Goal: Information Seeking & Learning: Find specific fact

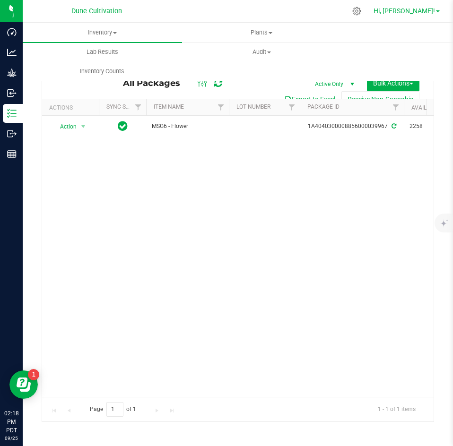
click at [413, 10] on span "Hi, [PERSON_NAME]!" at bounding box center [403, 11] width 61 height 8
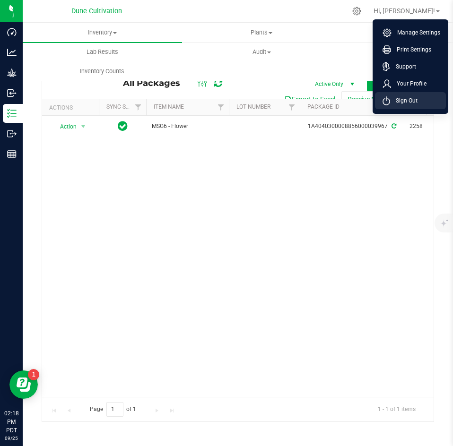
click at [405, 97] on span "Sign Out" at bounding box center [403, 100] width 27 height 9
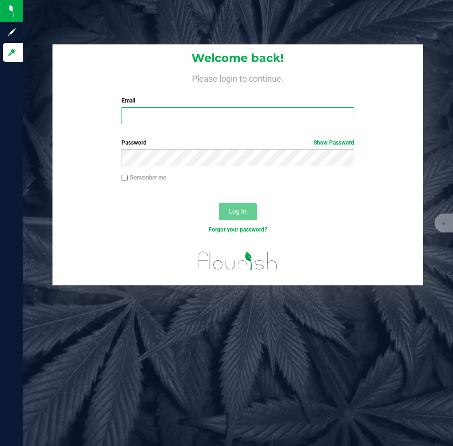
click at [256, 112] on input "Email" at bounding box center [237, 115] width 233 height 17
type input "[PERSON_NAME][EMAIL_ADDRESS][PERSON_NAME][DOMAIN_NAME]"
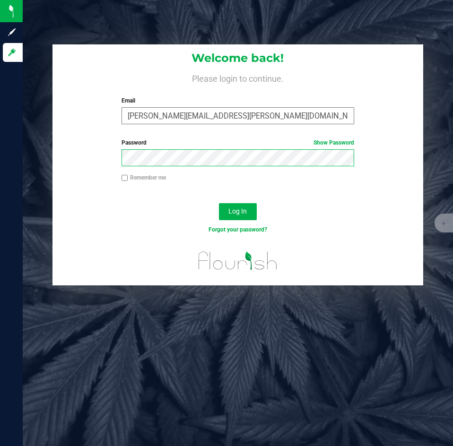
click at [219, 203] on button "Log In" at bounding box center [238, 211] width 38 height 17
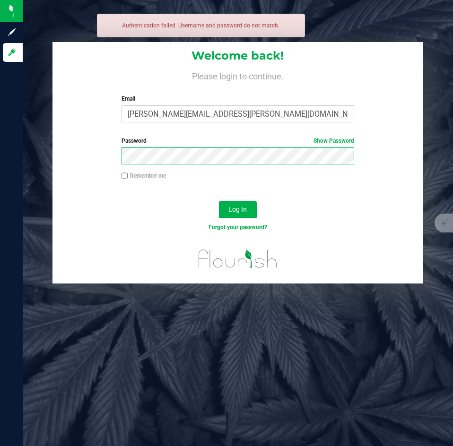
click at [219, 201] on button "Log In" at bounding box center [238, 209] width 38 height 17
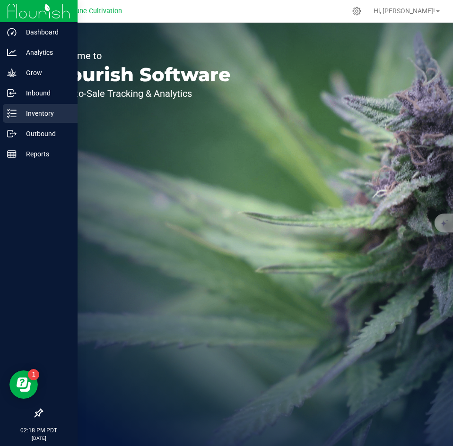
click at [14, 108] on div "Inventory" at bounding box center [40, 113] width 75 height 19
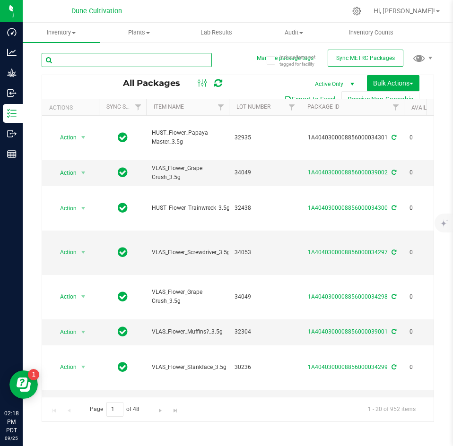
click at [131, 64] on input "text" at bounding box center [127, 60] width 170 height 14
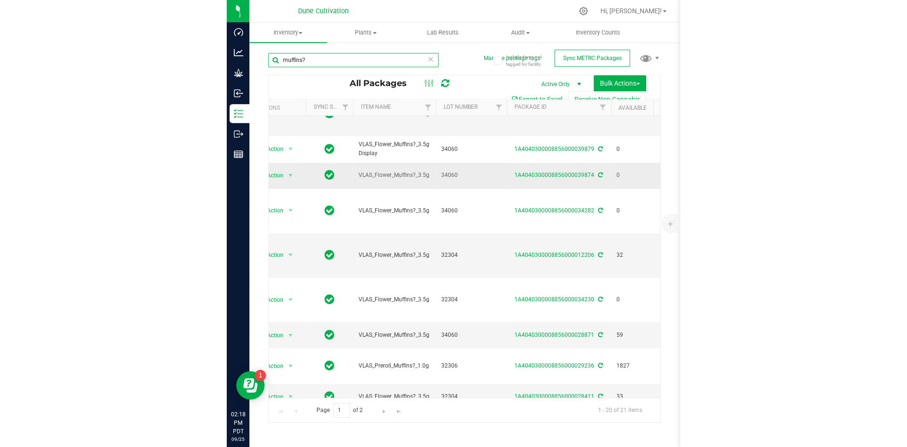
scroll to position [51, 20]
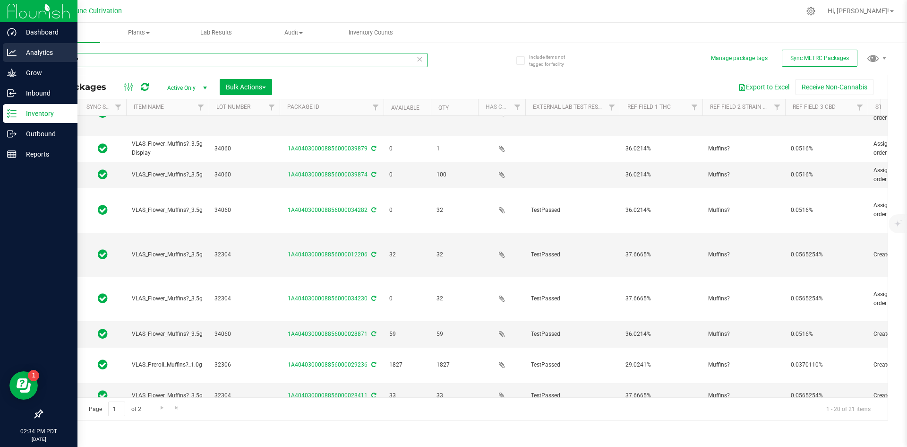
drag, startPoint x: 111, startPoint y: 63, endPoint x: 19, endPoint y: 62, distance: 91.7
click at [19, 62] on div "Dashboard Analytics Grow Inbound Inventory Outbound Reports 02:34 PM PDT 09/25/…" at bounding box center [453, 223] width 907 height 447
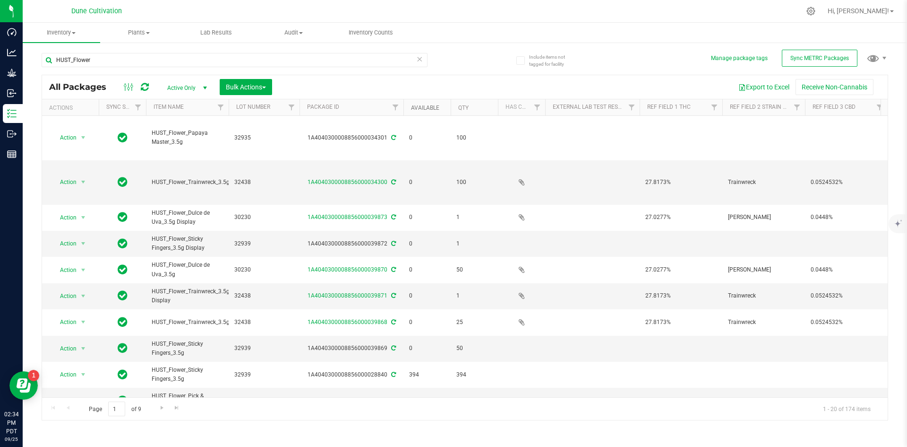
click at [415, 107] on link "Available" at bounding box center [425, 107] width 28 height 7
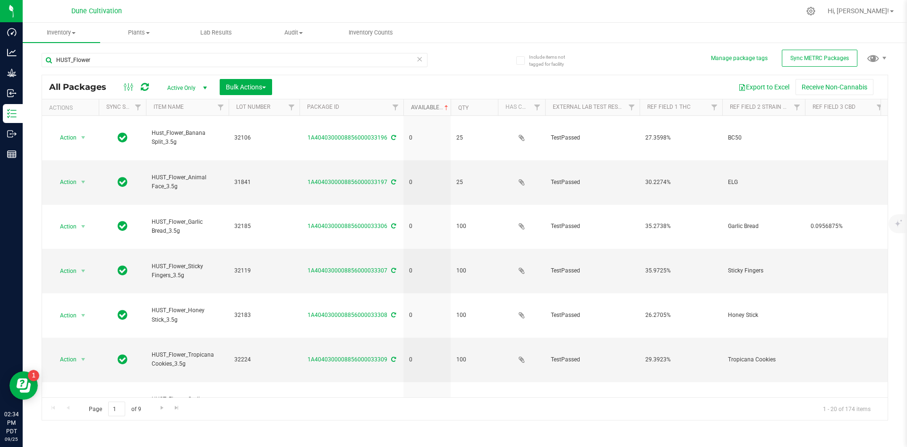
click at [415, 107] on link "Available" at bounding box center [430, 107] width 39 height 7
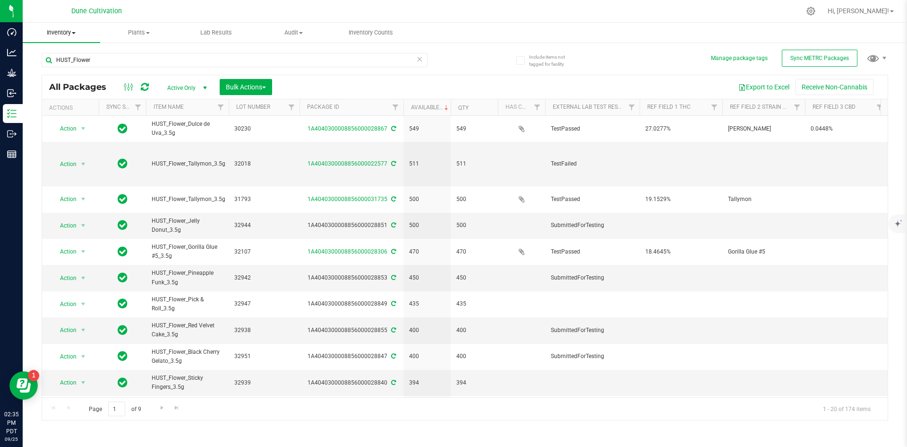
drag, startPoint x: 165, startPoint y: 68, endPoint x: 60, endPoint y: 41, distance: 109.2
click at [60, 41] on inventory "Inventory All packages All inventory Waste log Create inventory Plants All plan…" at bounding box center [465, 176] width 885 height 307
click at [117, 71] on div "HUST_Flower" at bounding box center [235, 64] width 386 height 22
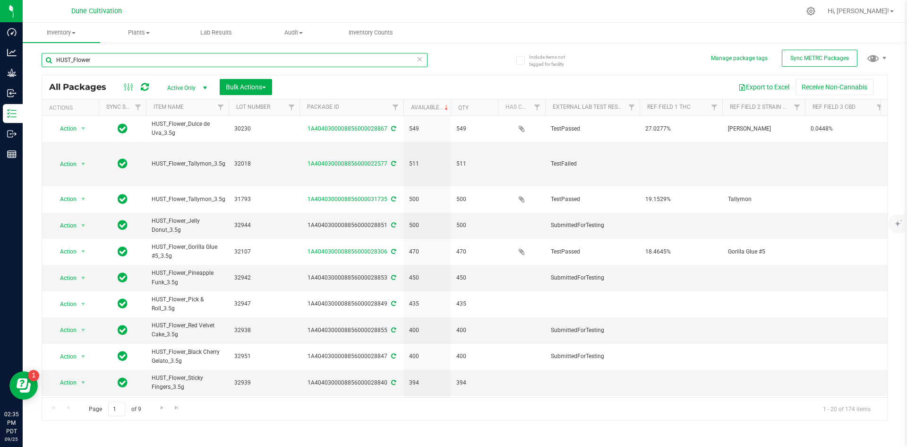
drag, startPoint x: 111, startPoint y: 65, endPoint x: 56, endPoint y: 60, distance: 55.5
click at [56, 60] on input "HUST_Flower" at bounding box center [235, 60] width 386 height 14
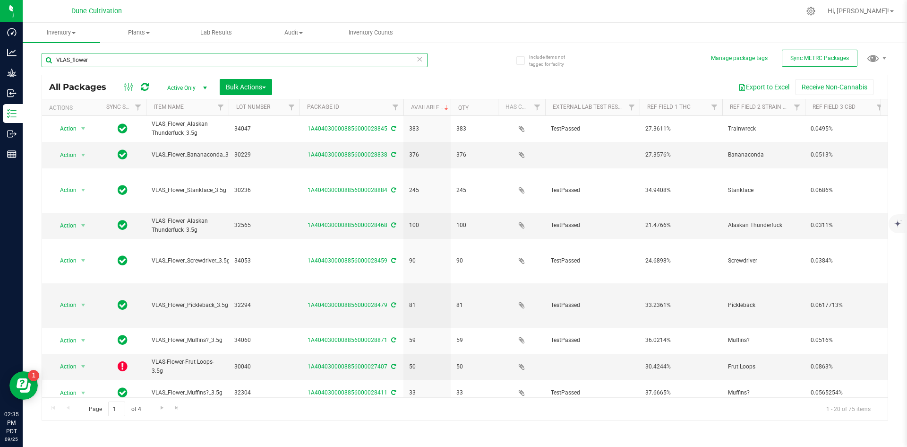
type input "VLAS_flower"
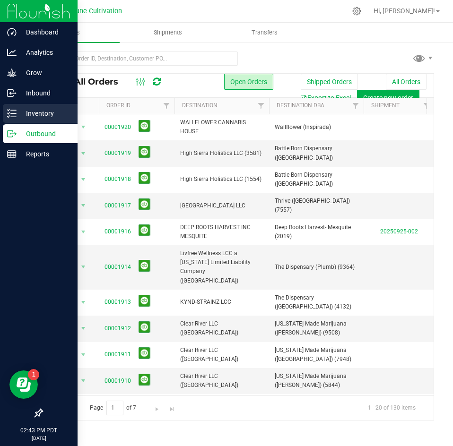
click at [18, 110] on p "Inventory" at bounding box center [45, 113] width 57 height 11
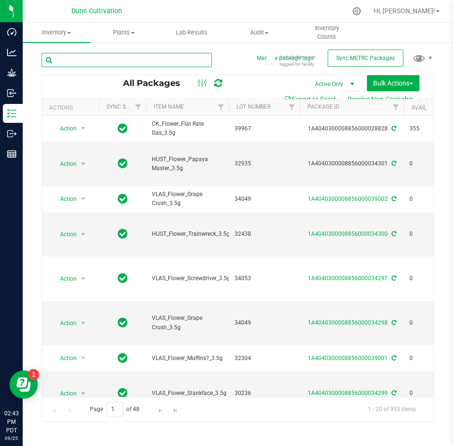
click at [106, 61] on input "text" at bounding box center [127, 60] width 170 height 14
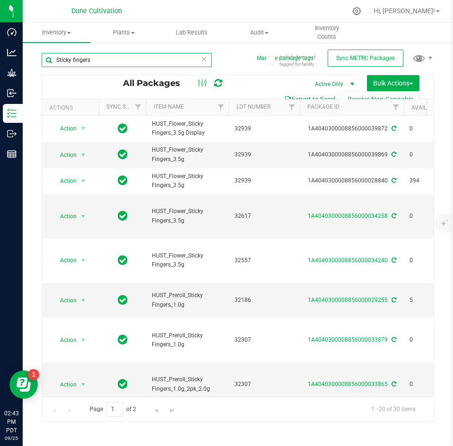
drag, startPoint x: 97, startPoint y: 60, endPoint x: 46, endPoint y: 57, distance: 51.1
click at [46, 57] on input "Sticky fingers" at bounding box center [127, 60] width 170 height 14
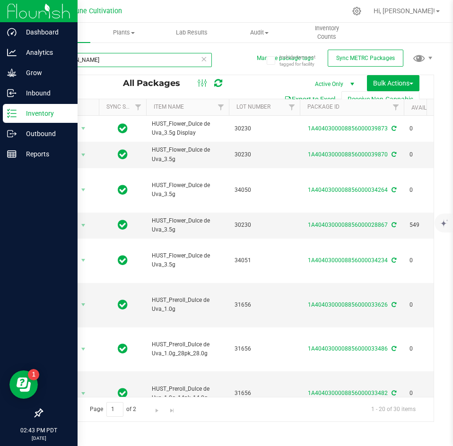
scroll to position [0, 51]
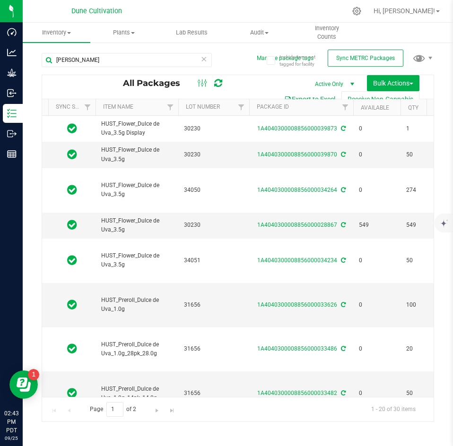
click at [101, 67] on div "[PERSON_NAME]" at bounding box center [127, 64] width 170 height 22
drag, startPoint x: 100, startPoint y: 64, endPoint x: 49, endPoint y: 64, distance: 50.6
click at [49, 64] on input "[PERSON_NAME]" at bounding box center [127, 60] width 170 height 14
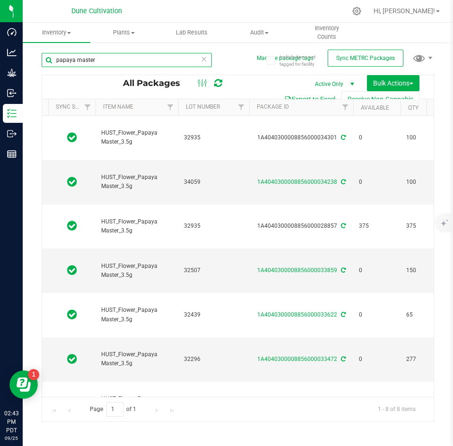
drag, startPoint x: 98, startPoint y: 54, endPoint x: 29, endPoint y: 56, distance: 69.0
click at [29, 56] on div "Include items not tagged for facility Manage package tags Sync METRC Packages p…" at bounding box center [238, 186] width 430 height 288
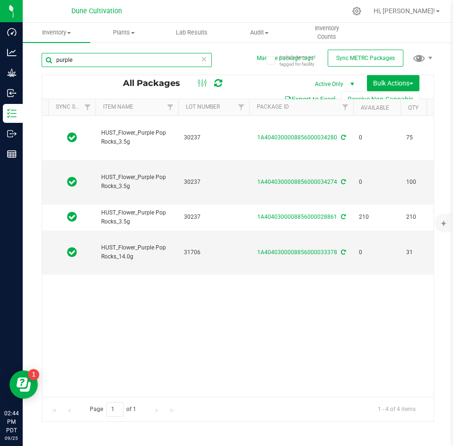
drag, startPoint x: 79, startPoint y: 63, endPoint x: 43, endPoint y: 64, distance: 35.9
click at [43, 64] on input "purple" at bounding box center [127, 60] width 170 height 14
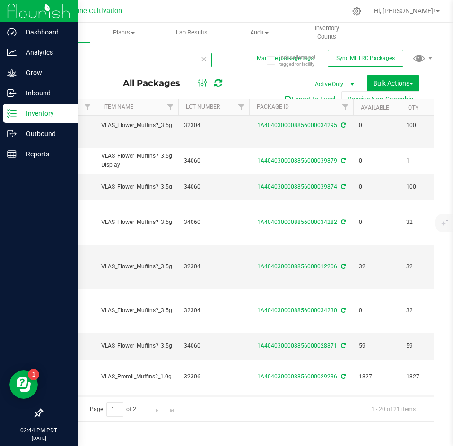
scroll to position [39, 51]
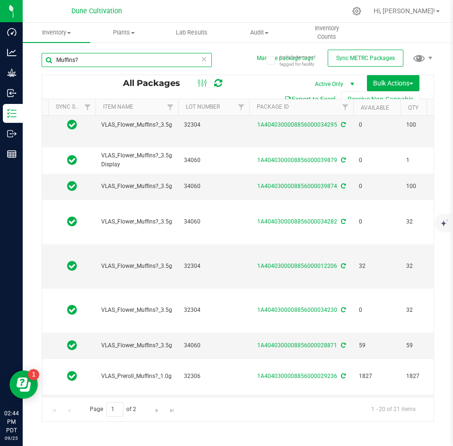
drag, startPoint x: 81, startPoint y: 62, endPoint x: 43, endPoint y: 62, distance: 38.8
click at [43, 62] on input "Muffins?" at bounding box center [127, 60] width 170 height 14
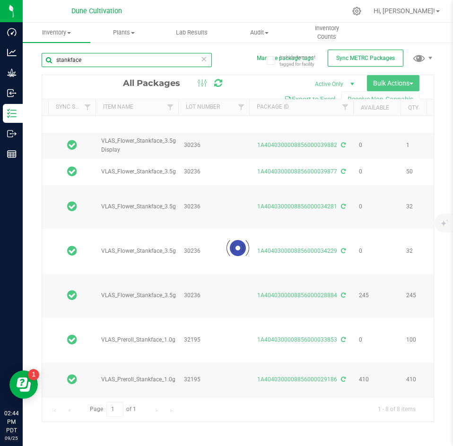
scroll to position [0, 51]
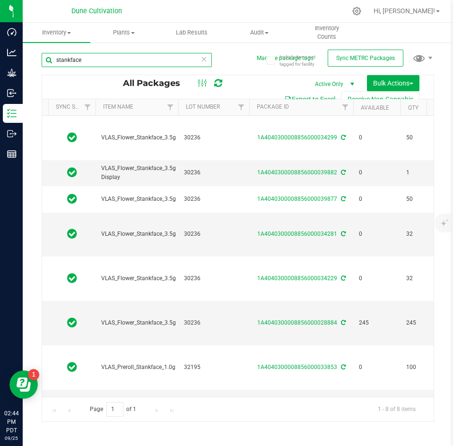
drag, startPoint x: 95, startPoint y: 55, endPoint x: 34, endPoint y: 61, distance: 61.3
click at [34, 61] on div "Include items not tagged for facility Manage package tags Sync METRC Packages s…" at bounding box center [238, 186] width 430 height 288
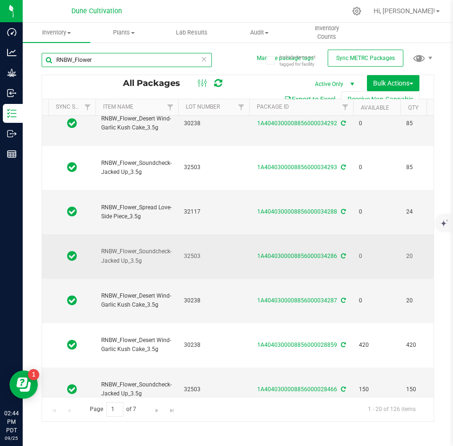
scroll to position [59, 51]
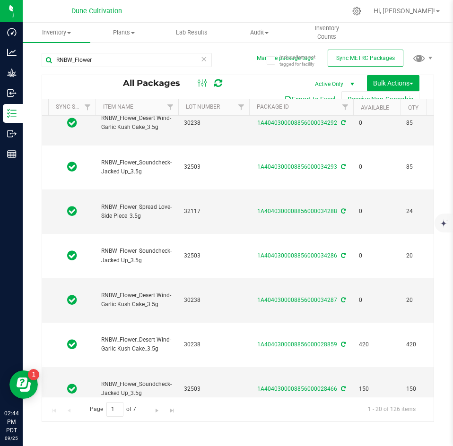
click at [111, 50] on div "RNBW_Flower" at bounding box center [140, 59] width 196 height 30
drag, startPoint x: 108, startPoint y: 56, endPoint x: 75, endPoint y: 56, distance: 33.1
click at [75, 56] on input "RNBW_Flower" at bounding box center [127, 60] width 170 height 14
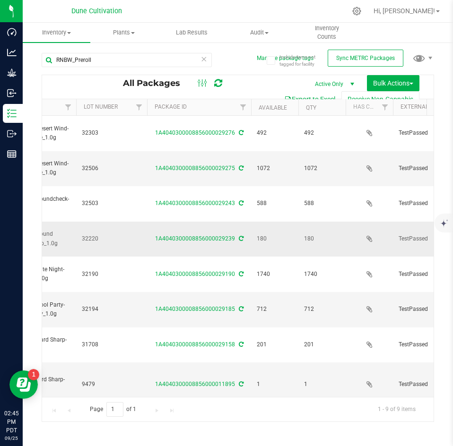
scroll to position [0, 156]
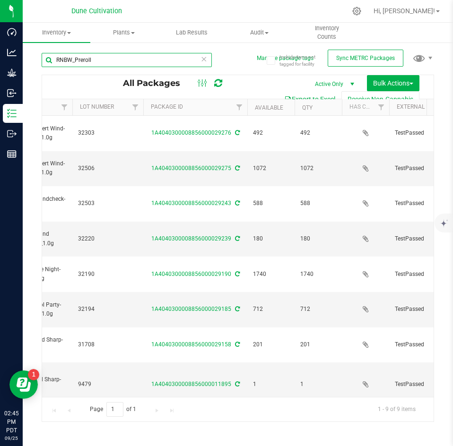
drag, startPoint x: 106, startPoint y: 58, endPoint x: 45, endPoint y: 58, distance: 60.5
click at [45, 58] on input "RNBW_Preroll" at bounding box center [127, 60] width 170 height 14
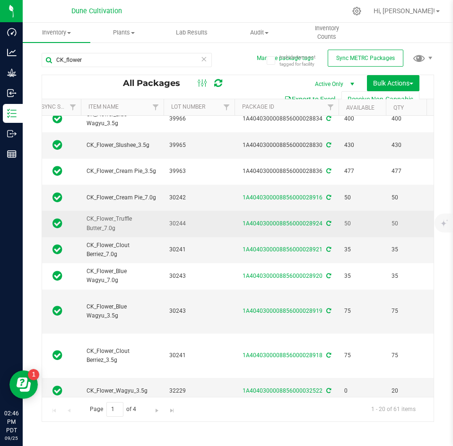
scroll to position [63, 65]
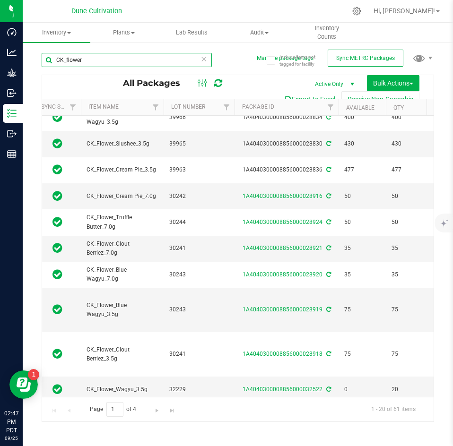
drag, startPoint x: 84, startPoint y: 53, endPoint x: 65, endPoint y: 56, distance: 18.6
click at [65, 56] on input "CK_flower" at bounding box center [127, 60] width 170 height 14
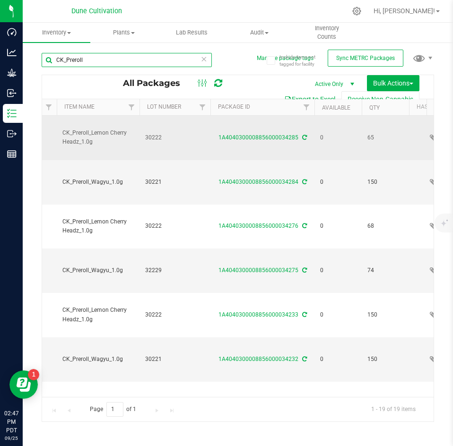
scroll to position [0, 108]
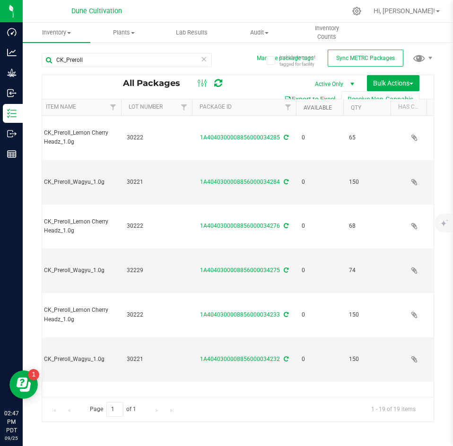
click at [319, 111] on link "Available" at bounding box center [317, 107] width 28 height 7
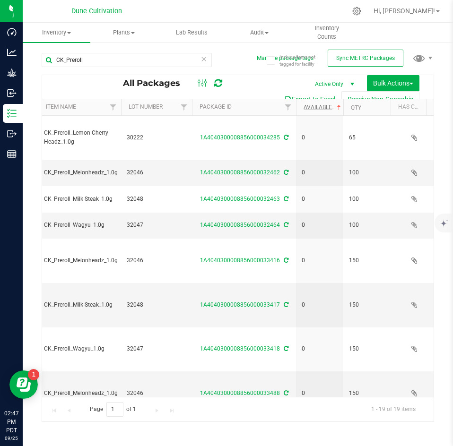
click at [319, 111] on th "Available" at bounding box center [319, 107] width 47 height 17
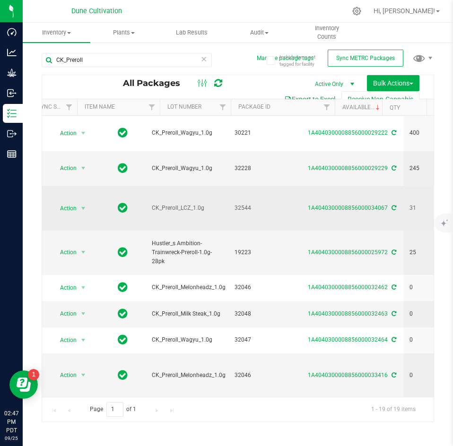
scroll to position [0, 0]
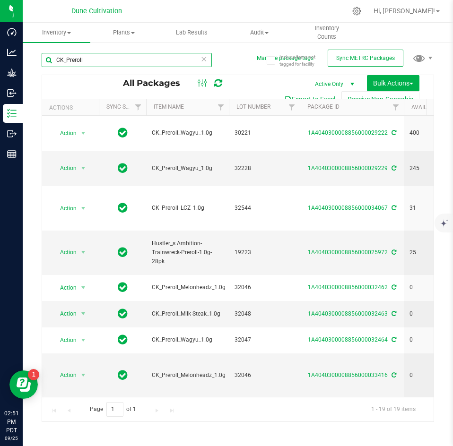
drag, startPoint x: 108, startPoint y: 54, endPoint x: 44, endPoint y: 56, distance: 63.8
click at [44, 56] on input "CK_Preroll" at bounding box center [127, 60] width 170 height 14
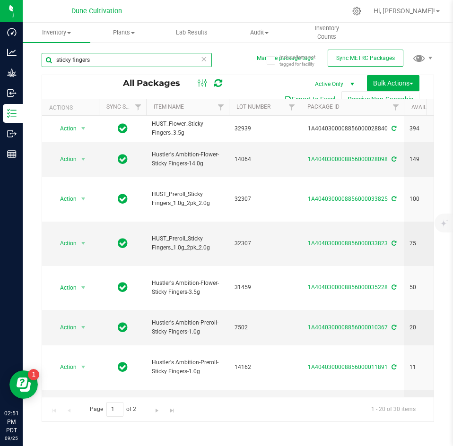
drag, startPoint x: 92, startPoint y: 64, endPoint x: 49, endPoint y: 63, distance: 43.0
click at [49, 63] on input "sticky fingers" at bounding box center [127, 60] width 170 height 14
type input "s"
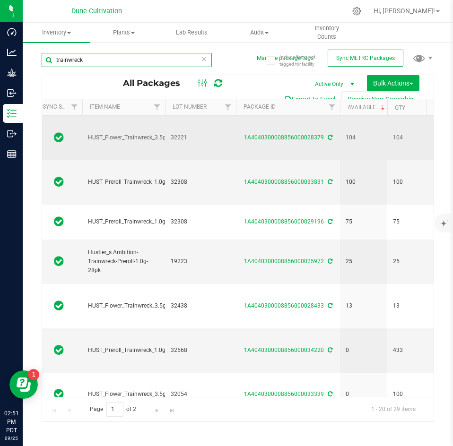
scroll to position [0, 64]
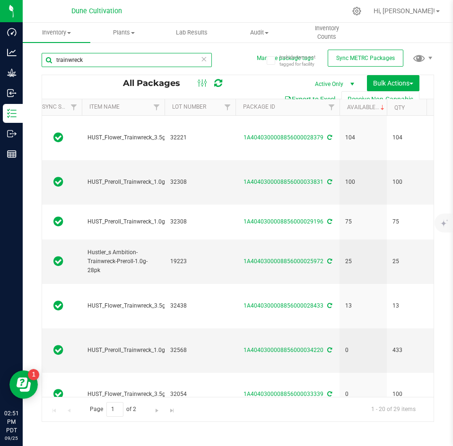
drag, startPoint x: 102, startPoint y: 60, endPoint x: 31, endPoint y: 62, distance: 71.4
click at [31, 62] on div "Include items not tagged for facility Manage package tags Sync METRC Packages […" at bounding box center [238, 186] width 430 height 288
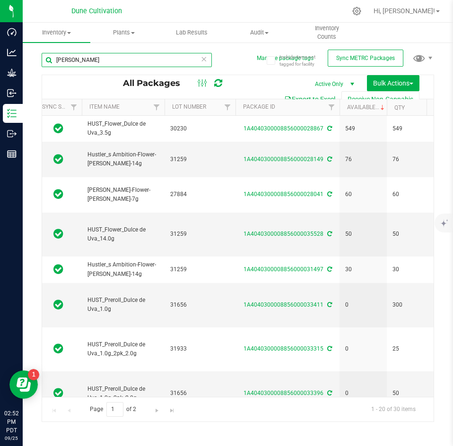
drag, startPoint x: 103, startPoint y: 59, endPoint x: 39, endPoint y: 55, distance: 63.4
click at [39, 55] on div "Include items not tagged for facility Manage package tags Sync METRC Packages […" at bounding box center [238, 186] width 430 height 288
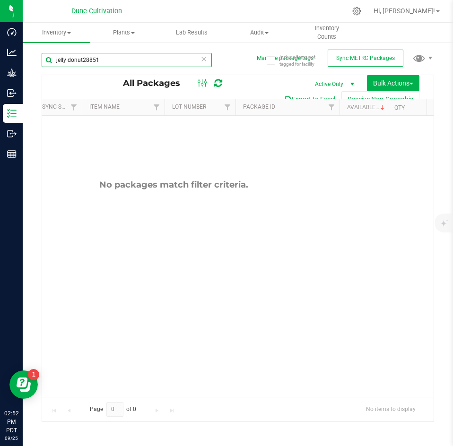
click at [113, 60] on input "jelly donut28851" at bounding box center [127, 60] width 170 height 14
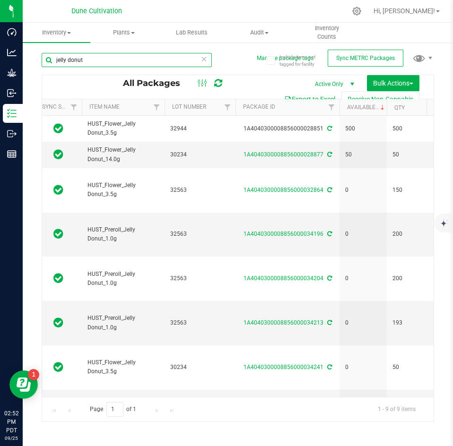
drag, startPoint x: 88, startPoint y: 60, endPoint x: 42, endPoint y: 59, distance: 46.3
click at [42, 59] on input "jelly donut" at bounding box center [127, 60] width 170 height 14
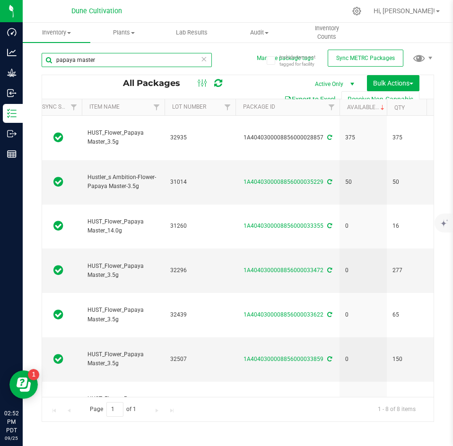
drag, startPoint x: 108, startPoint y: 53, endPoint x: 41, endPoint y: 57, distance: 67.7
click at [41, 57] on div "Include items not tagged for facility Manage package tags Sync METRC Packages p…" at bounding box center [238, 186] width 430 height 288
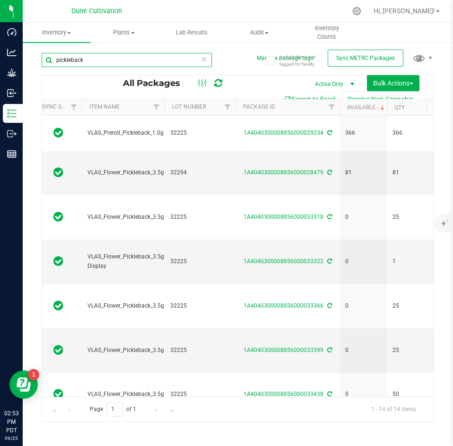
drag, startPoint x: 107, startPoint y: 54, endPoint x: 33, endPoint y: 55, distance: 74.2
click at [33, 55] on div "Include items not tagged for facility Manage package tags Sync METRC Packages […" at bounding box center [238, 186] width 430 height 288
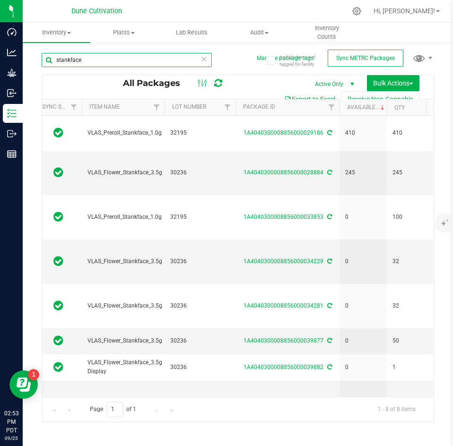
drag, startPoint x: 95, startPoint y: 54, endPoint x: 29, endPoint y: 59, distance: 65.9
click at [29, 59] on div "Include items not tagged for facility Manage package tags Sync METRC Packages s…" at bounding box center [238, 186] width 430 height 288
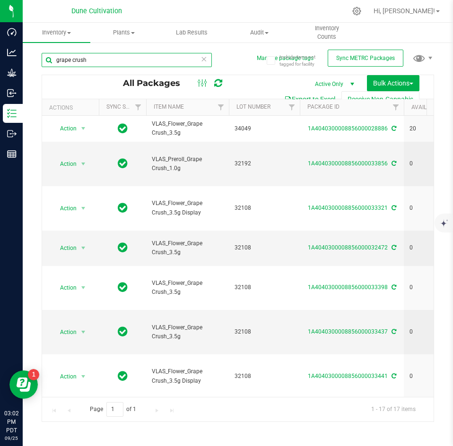
drag, startPoint x: 96, startPoint y: 63, endPoint x: 38, endPoint y: 56, distance: 58.6
click at [38, 56] on div "Include items not tagged for facility Manage package tags Sync METRC Packages g…" at bounding box center [238, 186] width 430 height 288
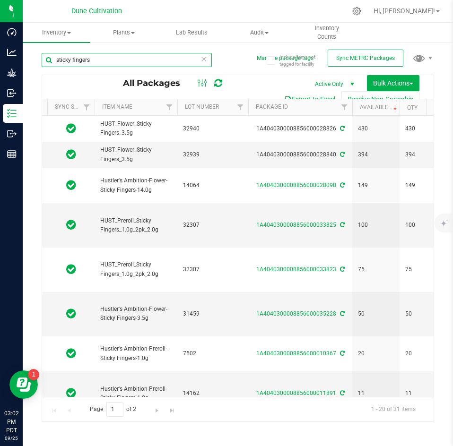
scroll to position [0, 52]
drag, startPoint x: 105, startPoint y: 64, endPoint x: 44, endPoint y: 56, distance: 61.9
click at [44, 56] on input "sticky fingers" at bounding box center [127, 60] width 170 height 14
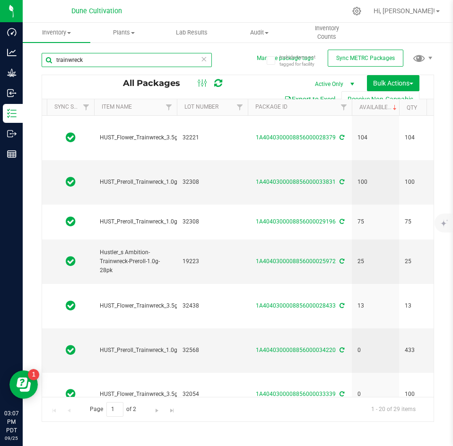
drag, startPoint x: 84, startPoint y: 60, endPoint x: 34, endPoint y: 60, distance: 49.6
click at [34, 60] on div "Include items not tagged for facility Manage package tags Sync METRC Packages […" at bounding box center [238, 186] width 430 height 288
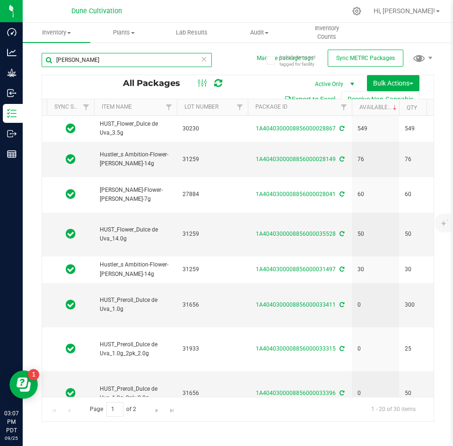
drag, startPoint x: 97, startPoint y: 56, endPoint x: 39, endPoint y: 56, distance: 58.6
click at [39, 56] on div "Include items not tagged for facility Manage package tags Sync METRC Packages […" at bounding box center [238, 186] width 430 height 288
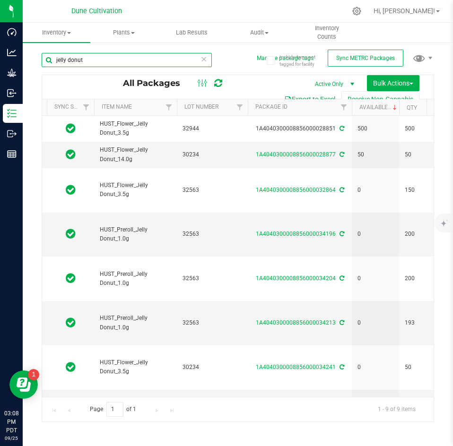
drag, startPoint x: 91, startPoint y: 55, endPoint x: 55, endPoint y: 61, distance: 36.4
click at [55, 61] on input "jelly donut" at bounding box center [127, 60] width 170 height 14
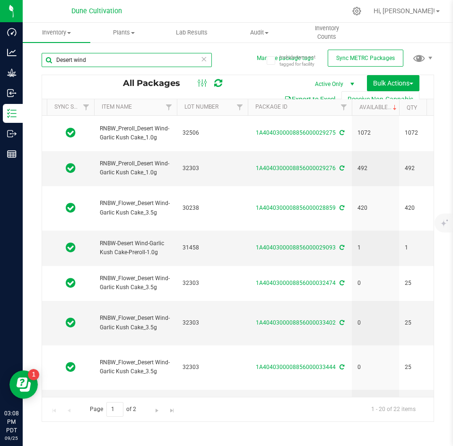
drag, startPoint x: 95, startPoint y: 62, endPoint x: 52, endPoint y: 62, distance: 42.5
click at [52, 62] on input "Desert wind" at bounding box center [127, 60] width 170 height 14
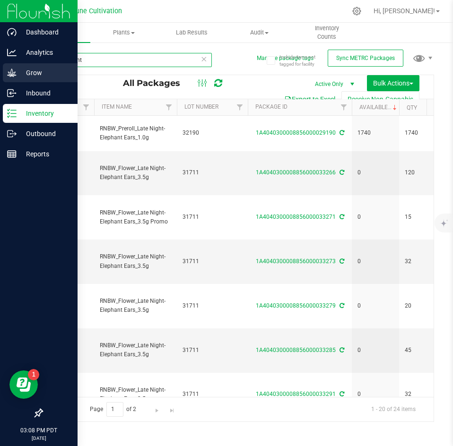
type input "Late night"
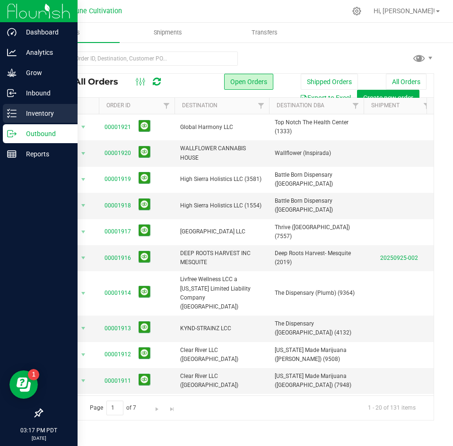
click at [17, 117] on p "Inventory" at bounding box center [45, 113] width 57 height 11
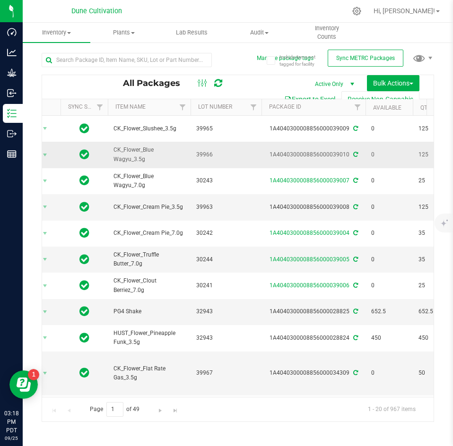
scroll to position [0, 39]
click at [117, 69] on div at bounding box center [127, 64] width 170 height 22
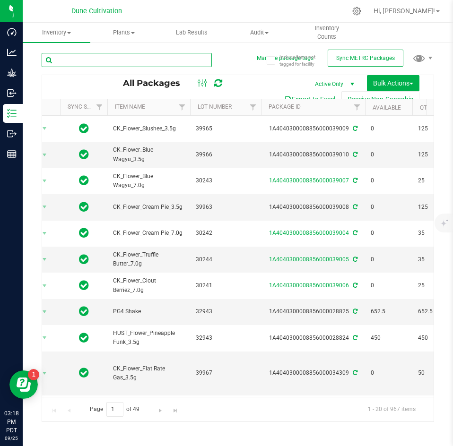
click at [107, 62] on input "text" at bounding box center [127, 60] width 170 height 14
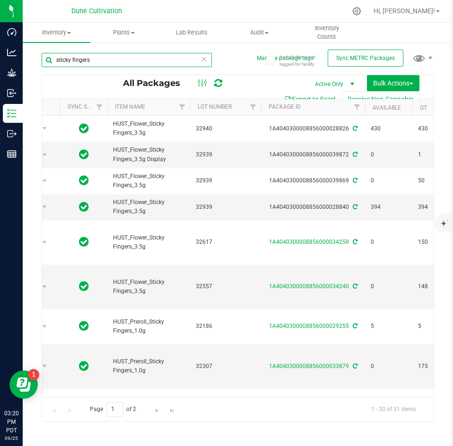
drag, startPoint x: 92, startPoint y: 63, endPoint x: 42, endPoint y: 67, distance: 50.7
click at [42, 67] on div "sticky fingers" at bounding box center [127, 64] width 170 height 22
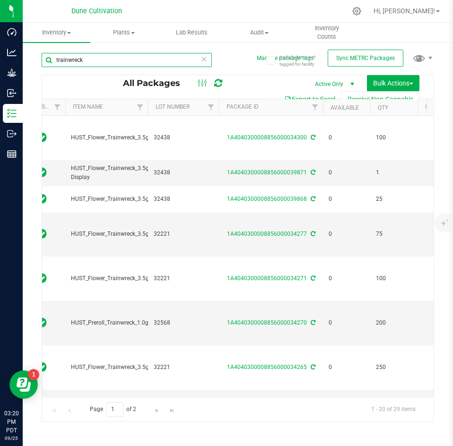
scroll to position [0, 65]
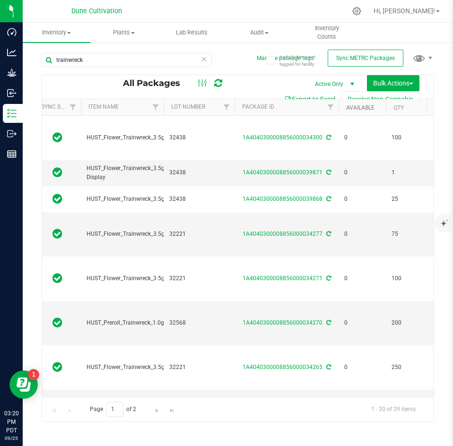
click at [361, 108] on link "Available" at bounding box center [360, 107] width 28 height 7
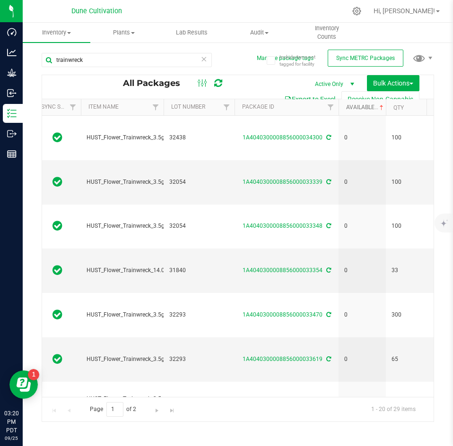
click at [361, 108] on link "Available" at bounding box center [365, 107] width 39 height 7
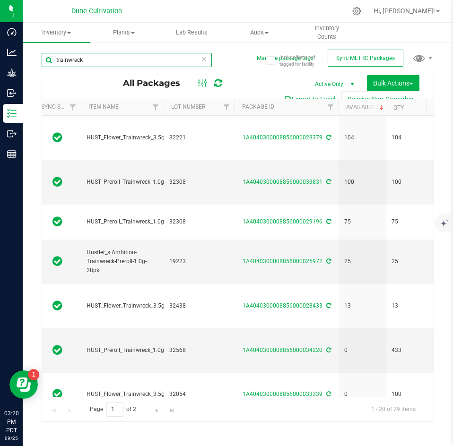
drag, startPoint x: 91, startPoint y: 59, endPoint x: 33, endPoint y: 63, distance: 58.3
click at [33, 63] on div "Include items not tagged for facility Manage package tags Sync METRC Packages […" at bounding box center [238, 186] width 430 height 288
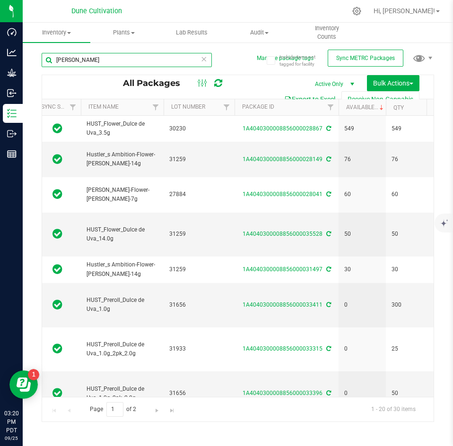
drag, startPoint x: 95, startPoint y: 58, endPoint x: 38, endPoint y: 65, distance: 57.6
click at [38, 65] on div "Include items not tagged for facility Manage package tags Sync METRC Packages […" at bounding box center [238, 186] width 430 height 288
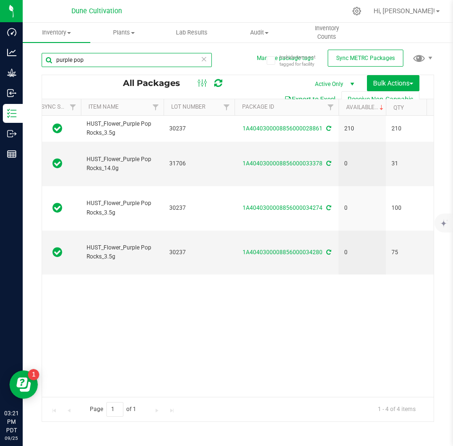
drag, startPoint x: 89, startPoint y: 59, endPoint x: 47, endPoint y: 60, distance: 42.1
click at [47, 60] on input "purple pop" at bounding box center [127, 60] width 170 height 14
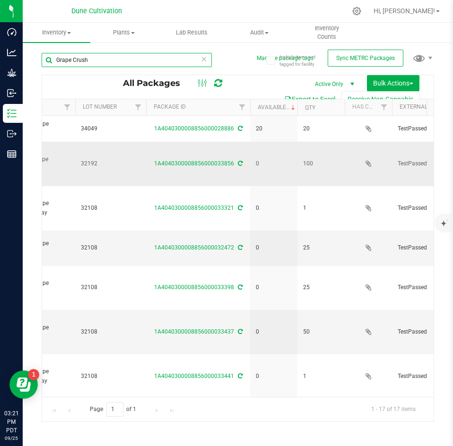
scroll to position [0, 172]
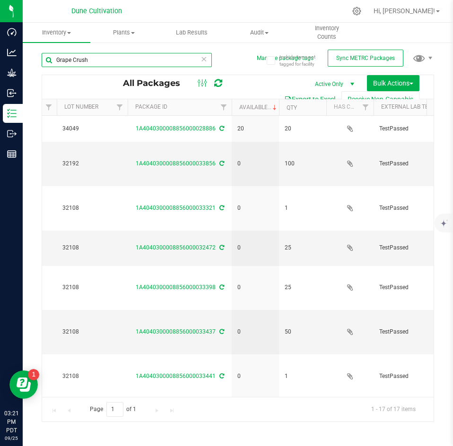
drag, startPoint x: 106, startPoint y: 63, endPoint x: 27, endPoint y: 61, distance: 79.0
click at [27, 61] on div "Include items not tagged for facility Manage package tags Sync METRC Packages G…" at bounding box center [238, 186] width 430 height 288
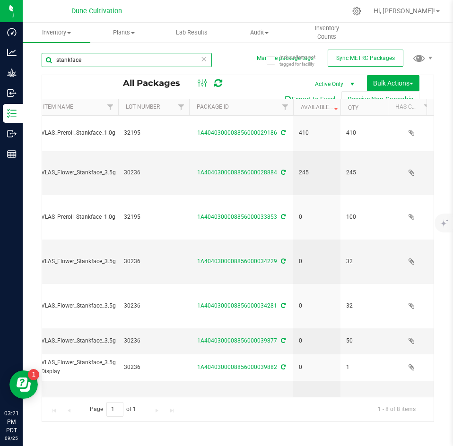
drag, startPoint x: 95, startPoint y: 62, endPoint x: 33, endPoint y: 61, distance: 62.4
click at [33, 61] on div "Include items not tagged for facility Manage package tags Sync METRC Packages s…" at bounding box center [238, 186] width 430 height 288
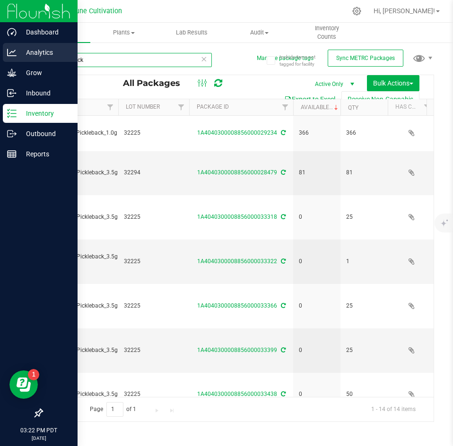
drag, startPoint x: 101, startPoint y: 57, endPoint x: 9, endPoint y: 56, distance: 92.6
click at [9, 56] on div "Dashboard Analytics Grow Inbound Inventory Outbound Reports 03:22 PM PDT 09/25/…" at bounding box center [226, 223] width 453 height 446
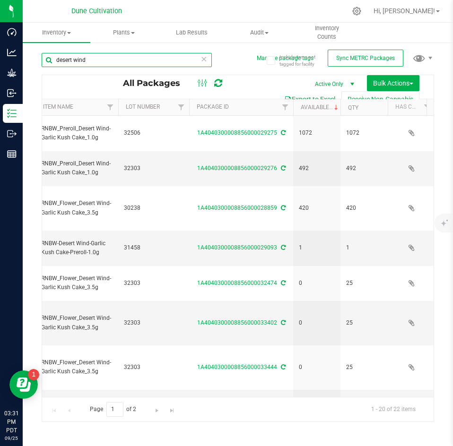
drag, startPoint x: 89, startPoint y: 52, endPoint x: 55, endPoint y: 57, distance: 34.8
click at [55, 57] on input "desert wind" at bounding box center [127, 60] width 170 height 14
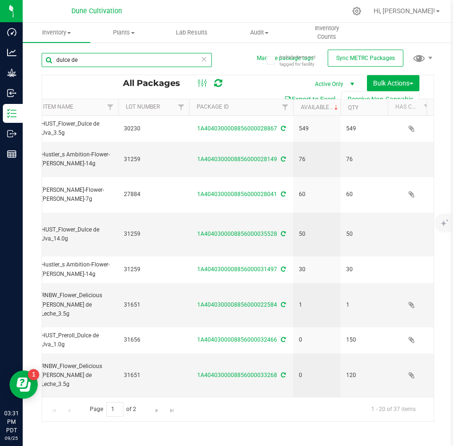
drag, startPoint x: 85, startPoint y: 66, endPoint x: 53, endPoint y: 61, distance: 32.5
click at [53, 61] on input "dulce de" at bounding box center [127, 60] width 170 height 14
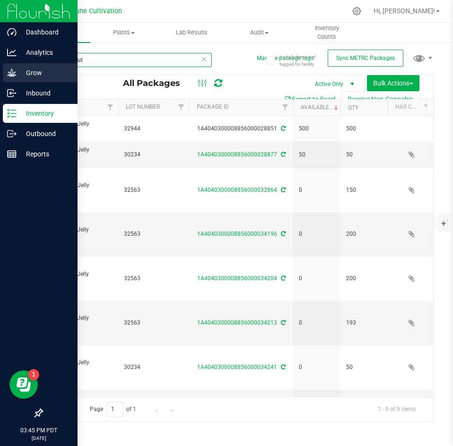
drag, startPoint x: 99, startPoint y: 59, endPoint x: 22, endPoint y: 65, distance: 77.3
click at [22, 65] on div "Dashboard Analytics Grow Inbound Inventory Outbound Reports 03:45 PM PDT 09/25/…" at bounding box center [226, 223] width 453 height 446
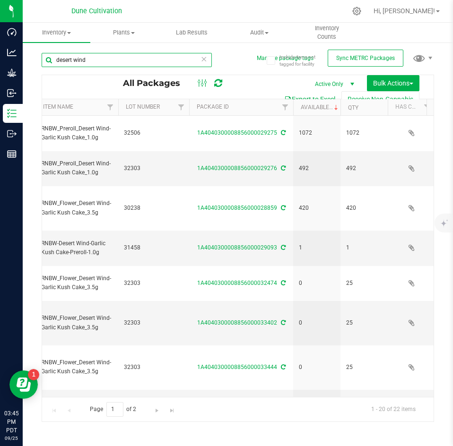
drag, startPoint x: 92, startPoint y: 64, endPoint x: 44, endPoint y: 60, distance: 47.9
click at [44, 60] on input "desert wind" at bounding box center [127, 60] width 170 height 14
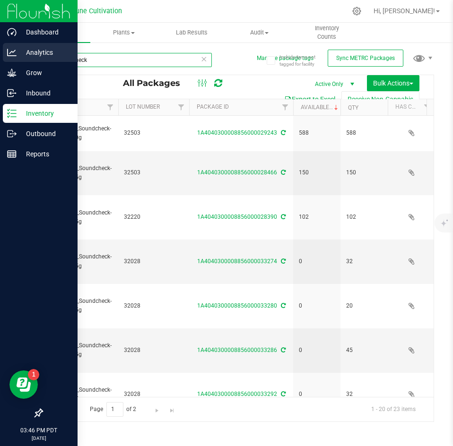
drag, startPoint x: 86, startPoint y: 59, endPoint x: 21, endPoint y: 56, distance: 64.3
click at [21, 56] on div "Dashboard Analytics Grow Inbound Inventory Outbound Reports 03:46 PM PDT 09/25/…" at bounding box center [226, 223] width 453 height 446
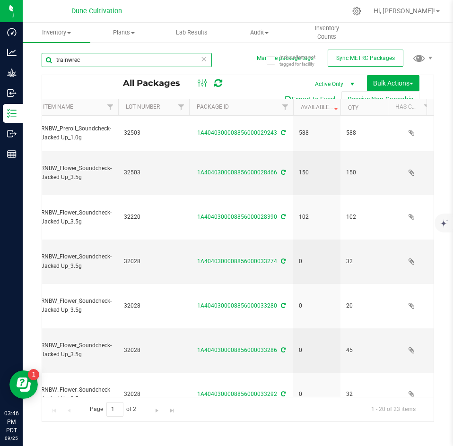
type input "trainwreck"
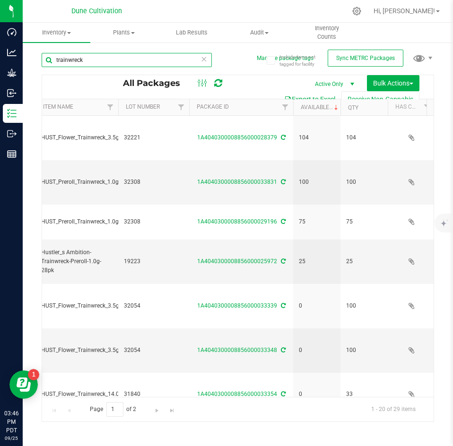
drag, startPoint x: 100, startPoint y: 58, endPoint x: 49, endPoint y: 60, distance: 51.1
click at [49, 60] on input "trainwreck" at bounding box center [127, 60] width 170 height 14
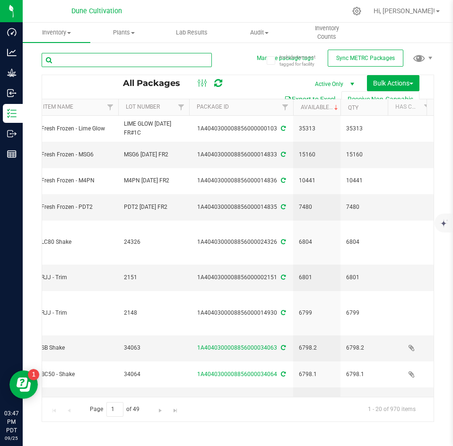
click at [73, 61] on input "text" at bounding box center [127, 60] width 170 height 14
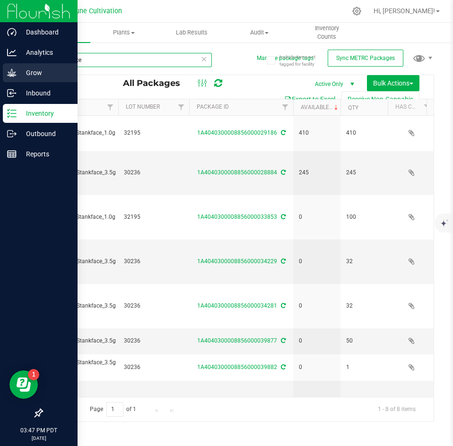
drag, startPoint x: 87, startPoint y: 64, endPoint x: 22, endPoint y: 65, distance: 65.2
click at [22, 65] on div "Dashboard Analytics Grow Inbound Inventory Outbound Reports 03:47 PM PDT 09/25/…" at bounding box center [226, 223] width 453 height 446
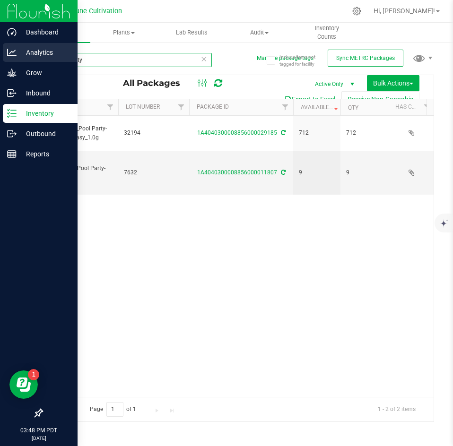
drag, startPoint x: 91, startPoint y: 61, endPoint x: 21, endPoint y: 61, distance: 69.9
click at [21, 61] on div "Dashboard Analytics Grow Inbound Inventory Outbound Reports 03:48 PM PDT 09/25/…" at bounding box center [226, 223] width 453 height 446
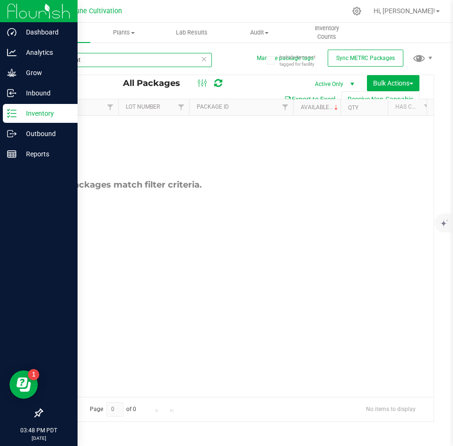
type input "late night"
